Goal: Find specific page/section: Find specific page/section

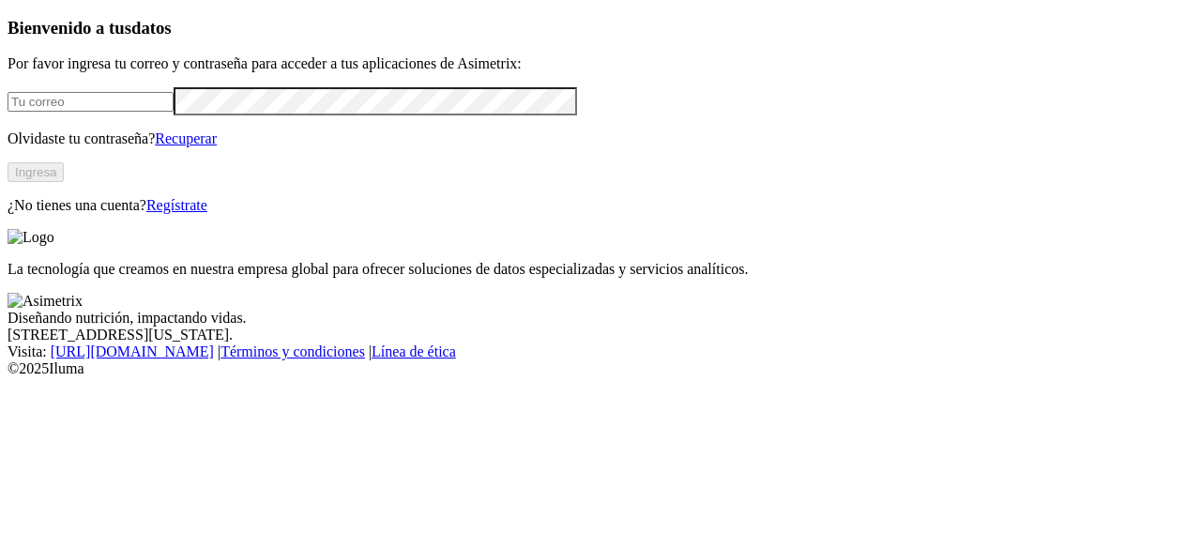
type input "[PERSON_NAME][EMAIL_ADDRESS][PERSON_NAME][DOMAIN_NAME]"
click at [64, 182] on button "Ingresa" at bounding box center [36, 172] width 56 height 20
